Goal: Transaction & Acquisition: Purchase product/service

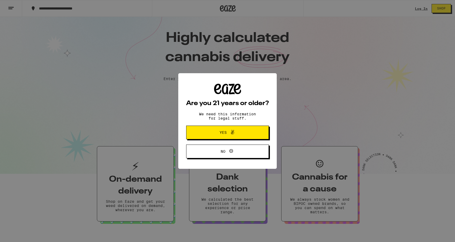
click at [216, 137] on button "Yes" at bounding box center [227, 133] width 83 height 14
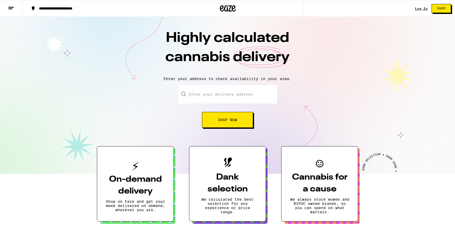
click at [421, 9] on link "Log In" at bounding box center [421, 8] width 13 height 3
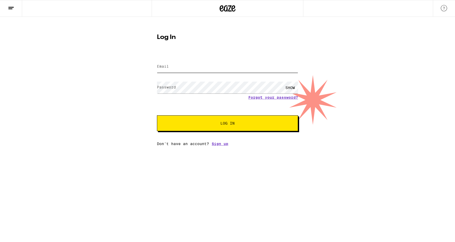
click at [213, 70] on input "Email" at bounding box center [227, 67] width 141 height 12
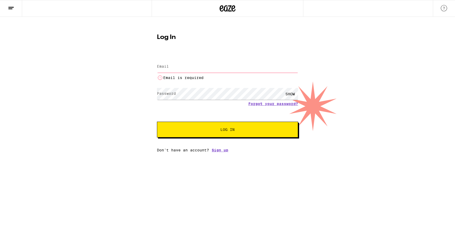
type input "helenrips@gmail.com"
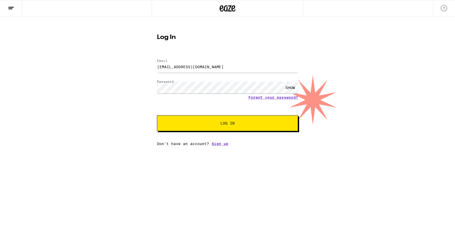
click at [195, 125] on span "Log In" at bounding box center [227, 123] width 98 height 4
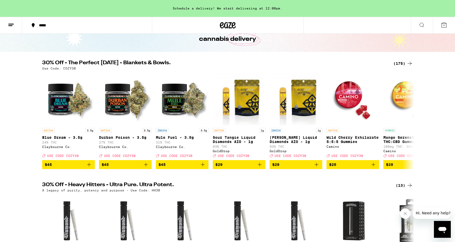
scroll to position [32, 0]
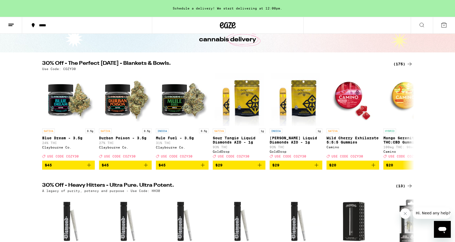
click at [411, 64] on icon at bounding box center [409, 64] width 6 height 6
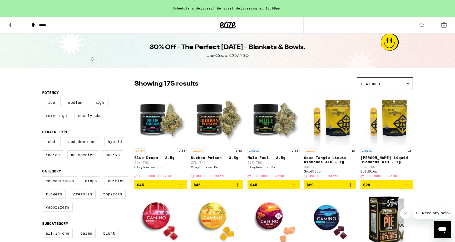
click at [10, 25] on icon at bounding box center [11, 25] width 4 height 4
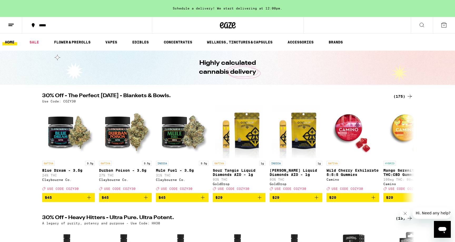
scroll to position [69, 0]
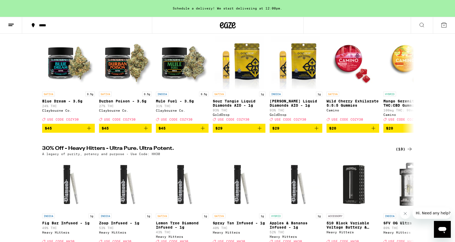
click at [44, 26] on div "*****" at bounding box center [90, 25] width 108 height 4
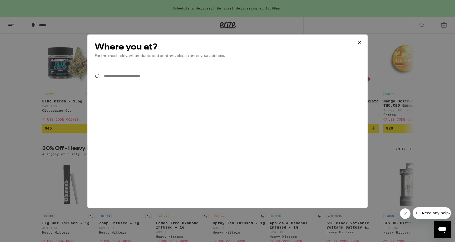
scroll to position [279, 0]
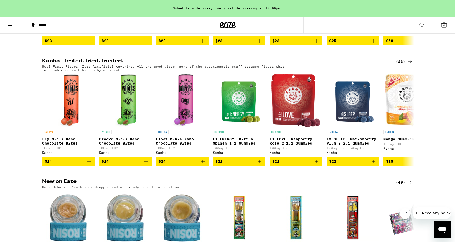
click at [40, 26] on div "**********" at bounding box center [227, 121] width 455 height 242
click at [34, 24] on icon at bounding box center [33, 25] width 6 height 6
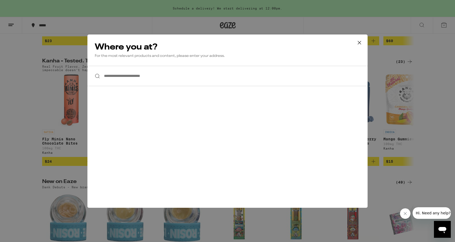
click at [149, 79] on input "**********" at bounding box center [227, 76] width 280 height 20
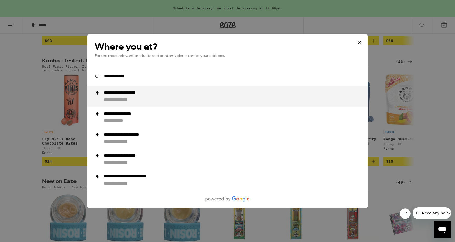
click at [140, 97] on div "**********" at bounding box center [238, 96] width 268 height 13
type input "**********"
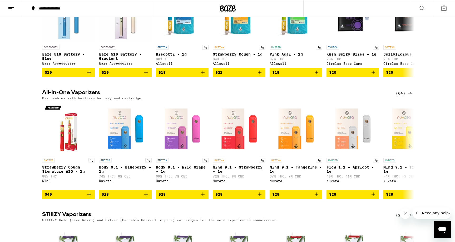
scroll to position [820, 0]
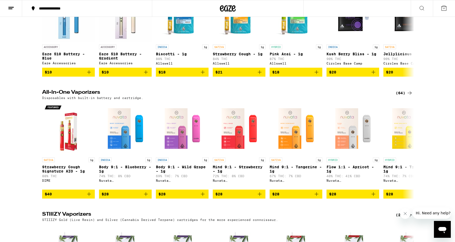
click at [408, 95] on icon at bounding box center [409, 93] width 4 height 4
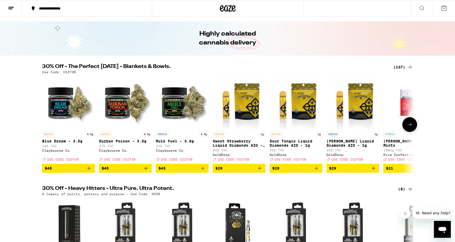
scroll to position [0, 0]
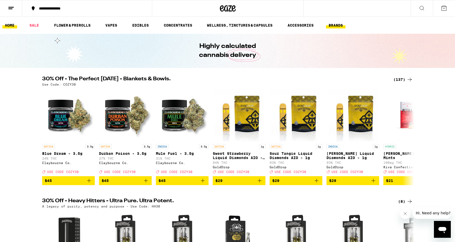
click at [334, 25] on link "BRANDS" at bounding box center [335, 25] width 19 height 6
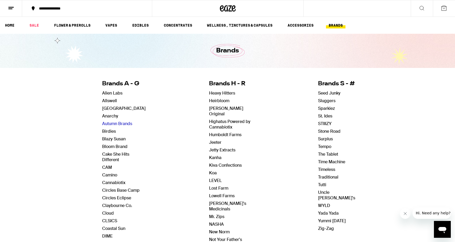
click at [128, 124] on link "Autumn Brands" at bounding box center [117, 124] width 30 height 6
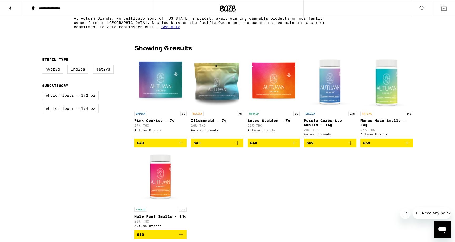
scroll to position [115, 0]
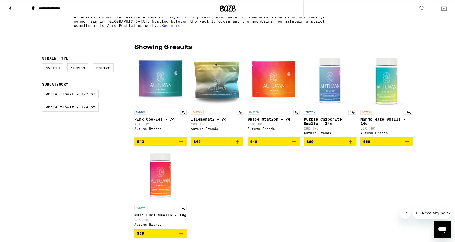
click at [330, 94] on img "Open page for Purple Carbonite Smalls - 14g from Autumn Brands" at bounding box center [330, 80] width 52 height 53
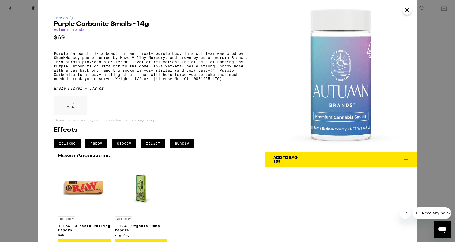
click at [439, 141] on div "Indica Purple Carbonite Smalls - 14g Autumn Brands $69 Purple Carbonite is a be…" at bounding box center [227, 121] width 455 height 242
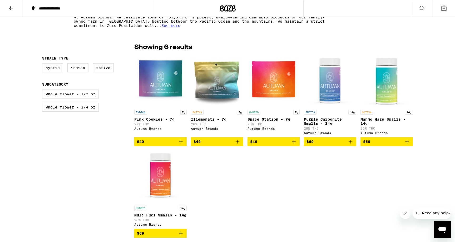
click at [162, 88] on img "Open page for Pink Cookies - 7g from Autumn Brands" at bounding box center [160, 80] width 52 height 53
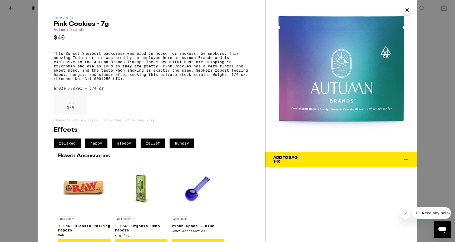
click at [433, 123] on div "Indica Pink Cookies - 7g Autumn Brands $40 This Sunset Sherbert backcross was b…" at bounding box center [227, 121] width 455 height 242
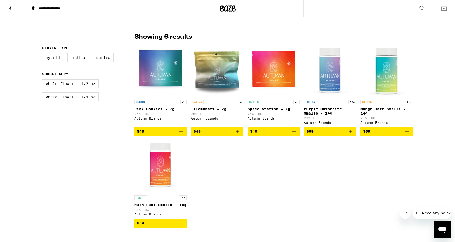
scroll to position [125, 0]
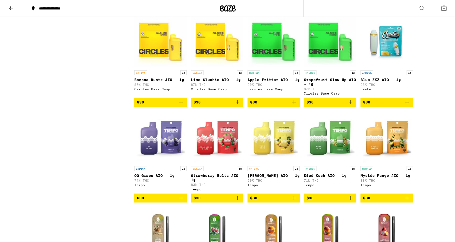
scroll to position [466, 0]
